Goal: Task Accomplishment & Management: Manage account settings

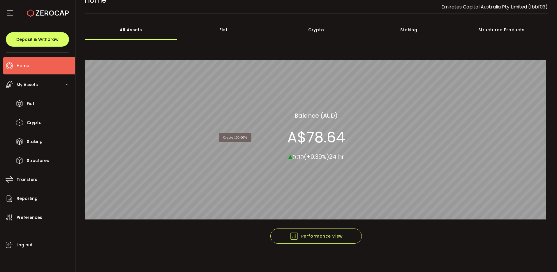
scroll to position [15, 0]
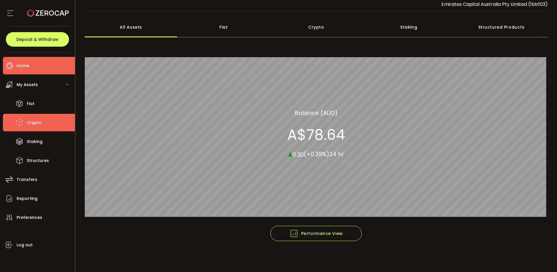
click at [33, 120] on span "Crypto" at bounding box center [34, 122] width 15 height 8
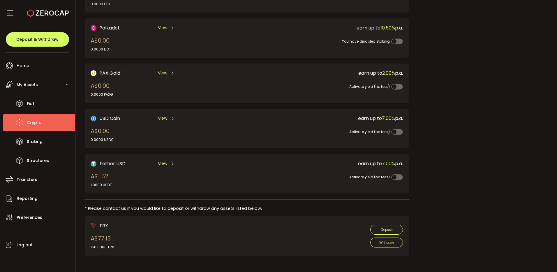
scroll to position [120, 0]
click at [165, 163] on span "View" at bounding box center [162, 162] width 9 height 6
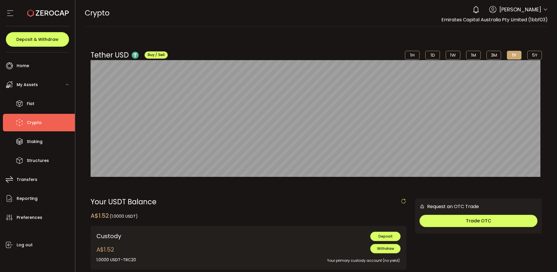
drag, startPoint x: 536, startPoint y: 12, endPoint x: 542, endPoint y: 11, distance: 6.2
click at [536, 12] on span "Brian Silvia" at bounding box center [521, 10] width 42 height 8
click at [543, 11] on icon at bounding box center [545, 9] width 5 height 5
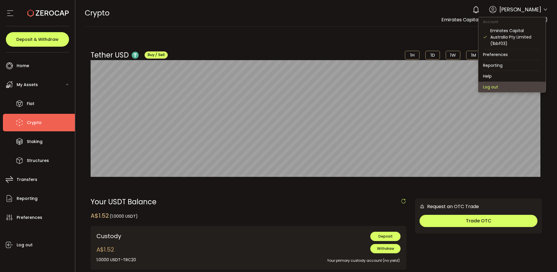
click at [512, 86] on li "Log out" at bounding box center [512, 87] width 67 height 10
